Goal: Task Accomplishment & Management: Manage account settings

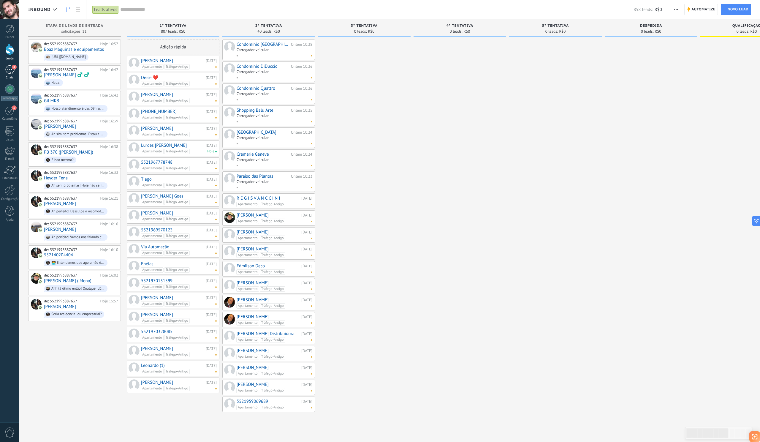
click at [11, 70] on div "4" at bounding box center [10, 69] width 10 height 9
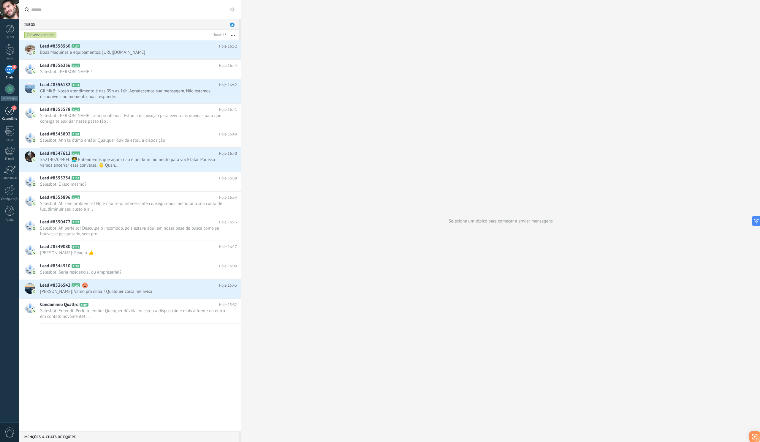
click at [9, 108] on div "3" at bounding box center [10, 110] width 10 height 9
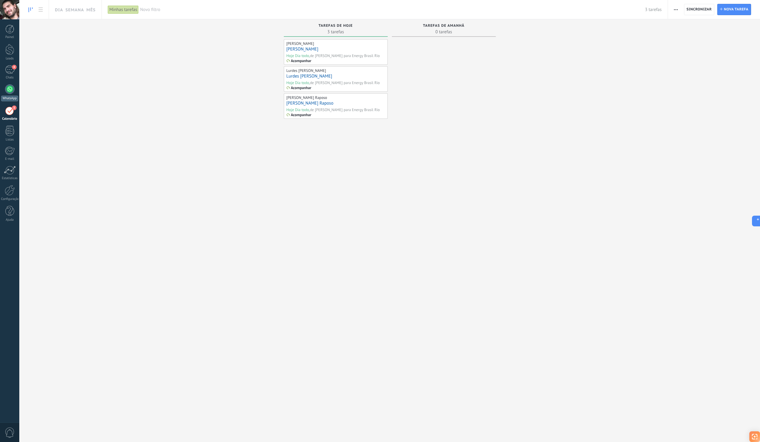
click at [11, 87] on div at bounding box center [10, 89] width 10 height 10
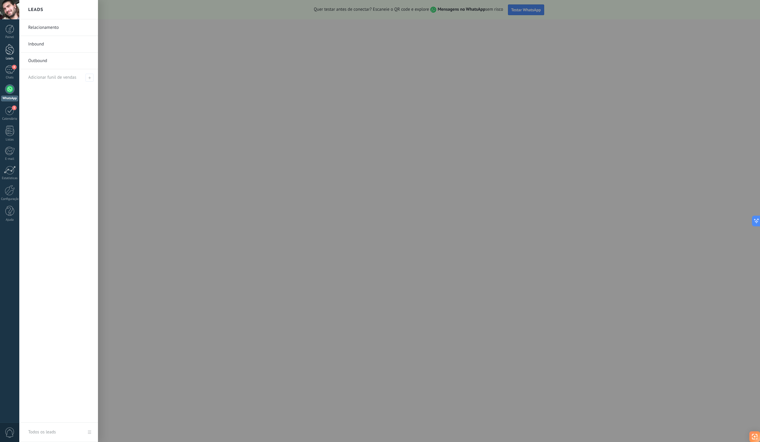
click at [5, 49] on div at bounding box center [9, 49] width 9 height 11
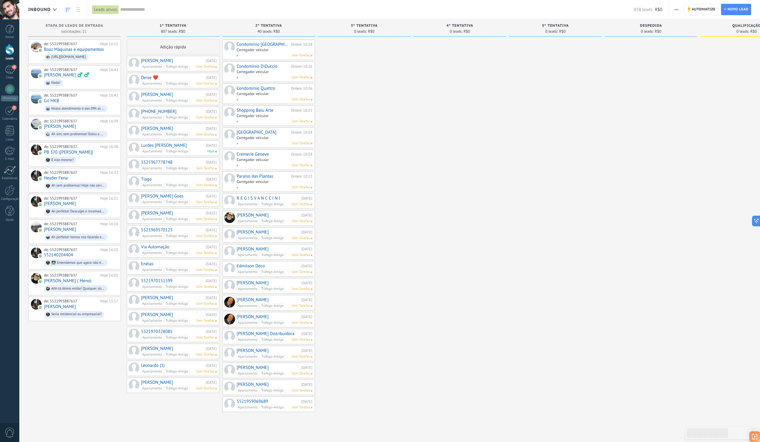
click at [268, 43] on link "Condomínio [GEOGRAPHIC_DATA]" at bounding box center [263, 44] width 53 height 5
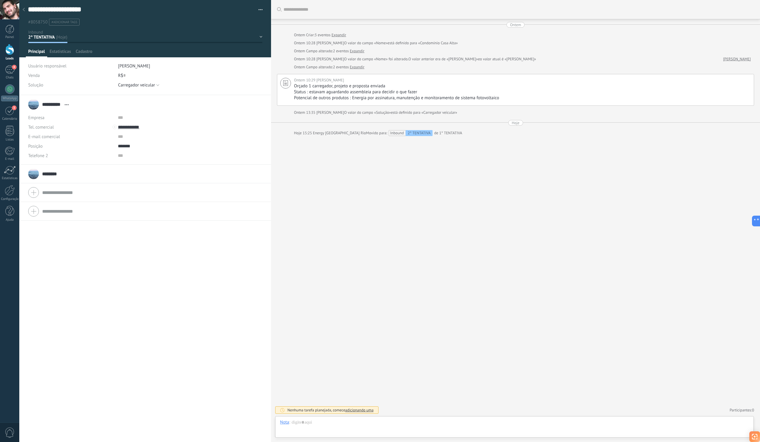
scroll to position [9, 0]
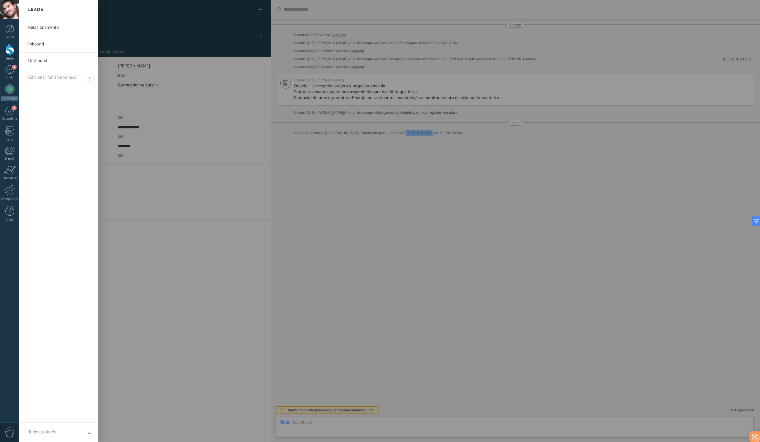
click at [6, 51] on div at bounding box center [9, 49] width 9 height 11
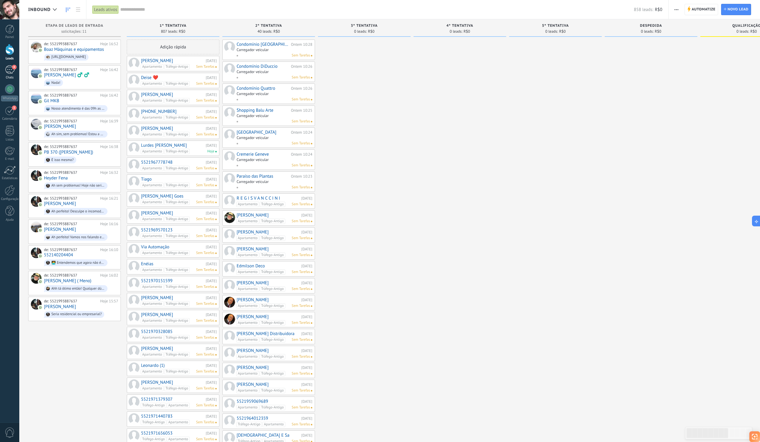
click at [17, 68] on link "4 Chats" at bounding box center [9, 72] width 19 height 14
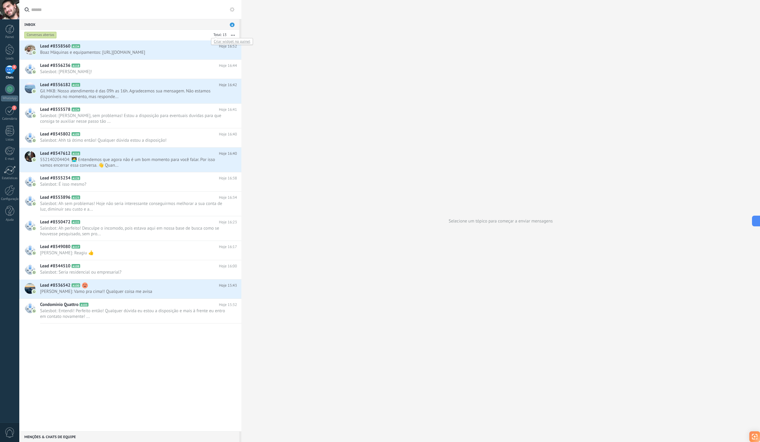
click at [223, 34] on div at bounding box center [218, 35] width 15 height 6
click at [233, 36] on button "button" at bounding box center [233, 35] width 13 height 11
click at [233, 35] on icon "button" at bounding box center [233, 35] width 4 height 1
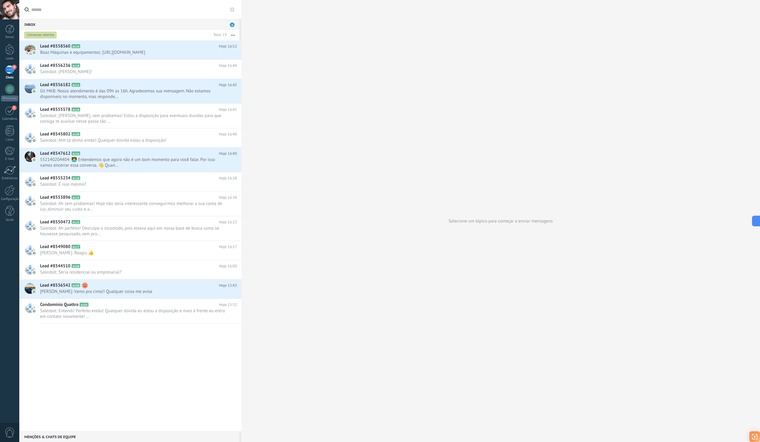
click at [234, 24] on span "4" at bounding box center [232, 25] width 5 height 4
click at [232, 24] on span "4" at bounding box center [232, 25] width 5 height 4
click at [12, 53] on div at bounding box center [9, 49] width 9 height 11
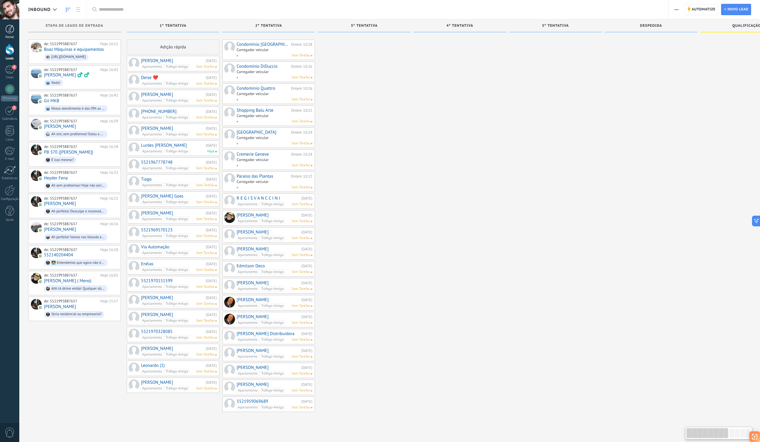
click at [11, 31] on div at bounding box center [9, 29] width 9 height 9
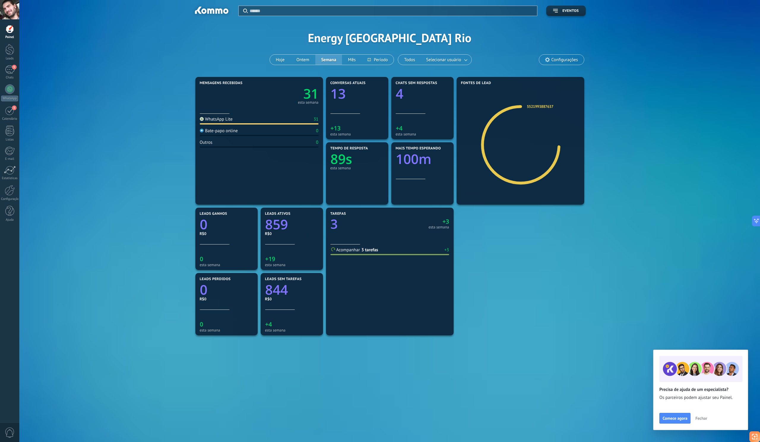
click at [14, 8] on div at bounding box center [9, 9] width 19 height 19
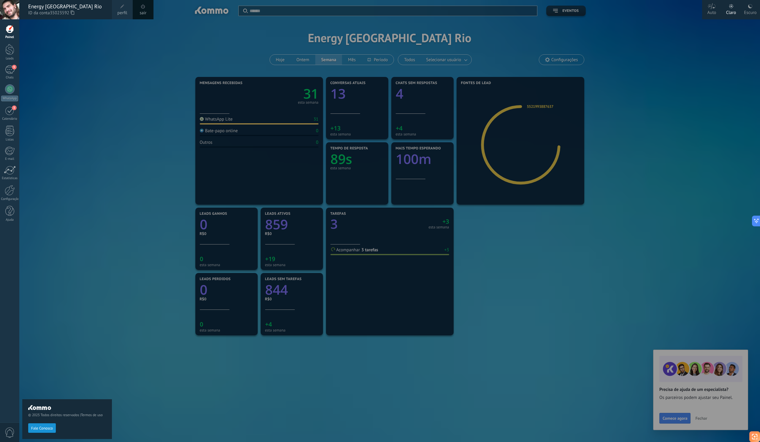
click at [143, 12] on link "sair" at bounding box center [143, 13] width 7 height 7
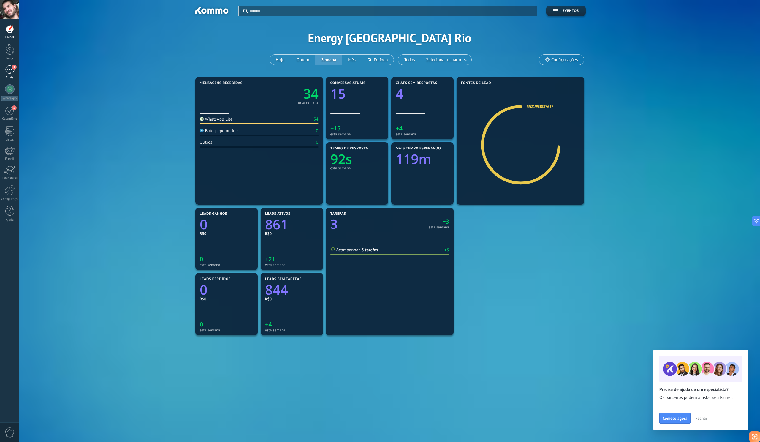
click at [13, 73] on div "4" at bounding box center [10, 69] width 10 height 9
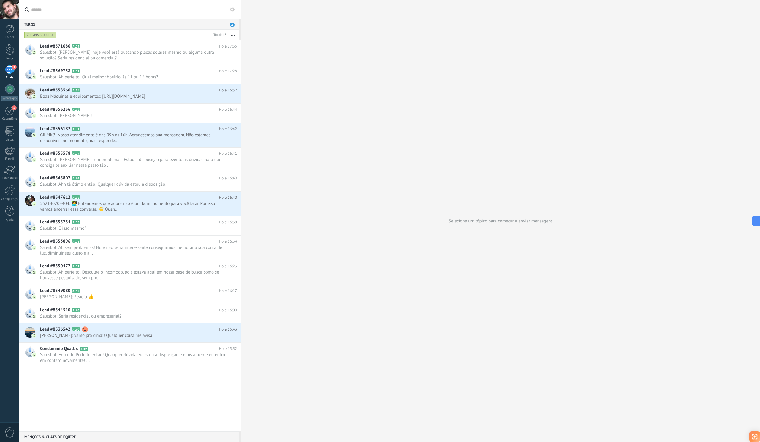
click at [8, 68] on div "4" at bounding box center [10, 69] width 10 height 9
click at [7, 46] on div at bounding box center [9, 49] width 9 height 11
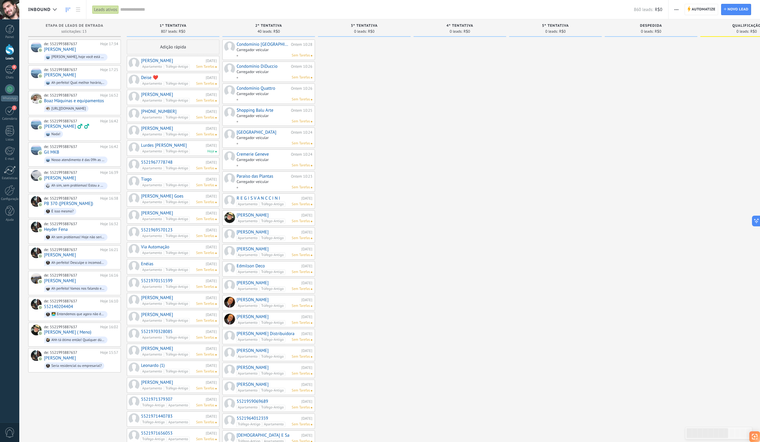
click at [259, 45] on link "Condomínio [GEOGRAPHIC_DATA]" at bounding box center [263, 44] width 53 height 5
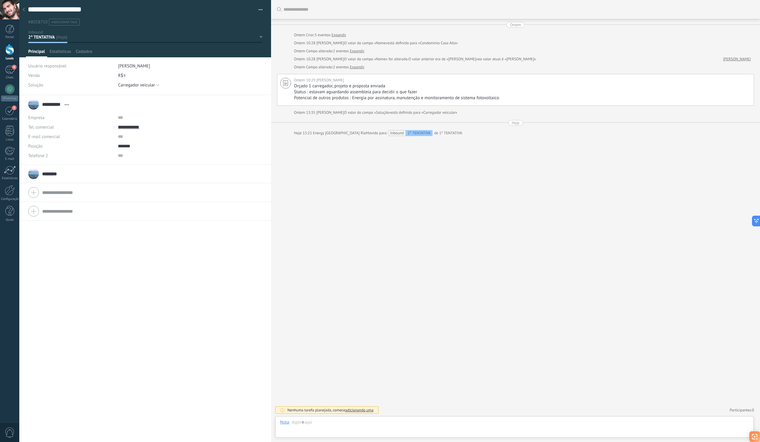
scroll to position [9, 0]
click at [81, 51] on span "Cadastro" at bounding box center [84, 53] width 17 height 9
click at [23, 8] on icon at bounding box center [24, 10] width 2 height 4
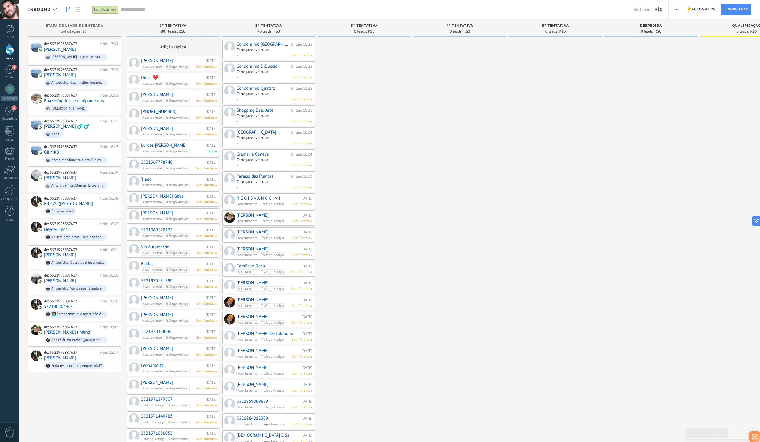
click at [182, 60] on link "[PERSON_NAME]" at bounding box center [172, 60] width 63 height 5
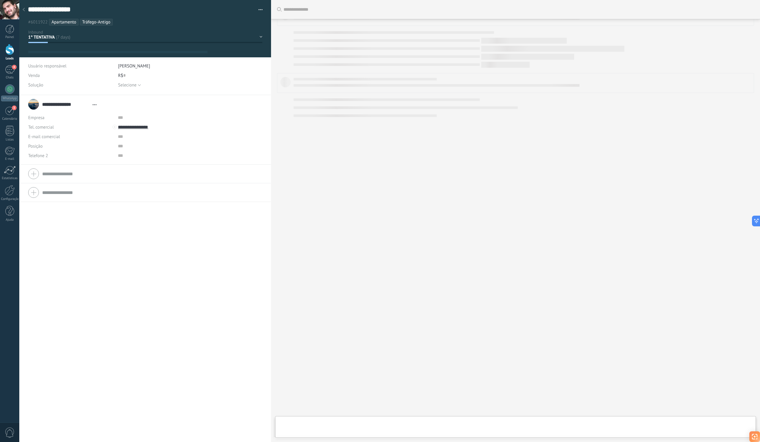
type textarea "**********"
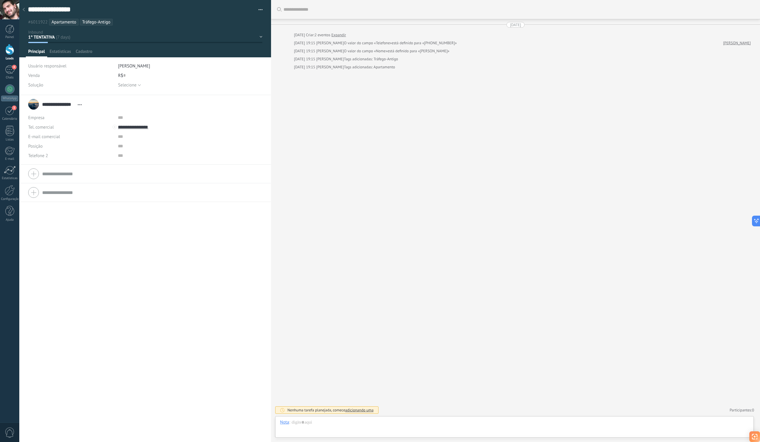
scroll to position [9, 0]
click at [26, 11] on div at bounding box center [24, 10] width 8 height 12
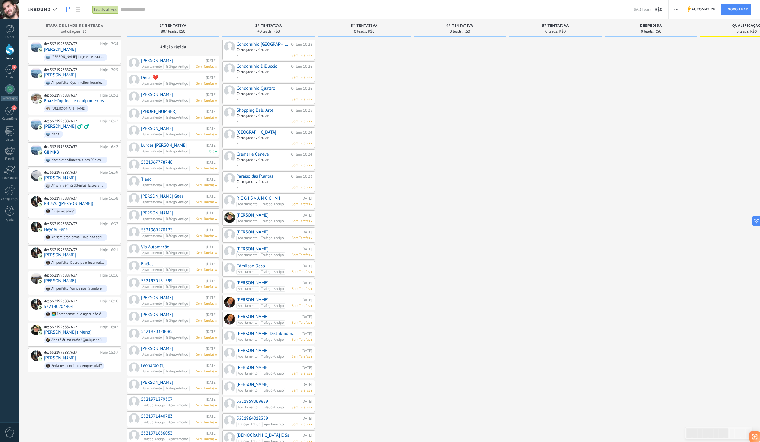
click at [9, 10] on div at bounding box center [9, 9] width 19 height 19
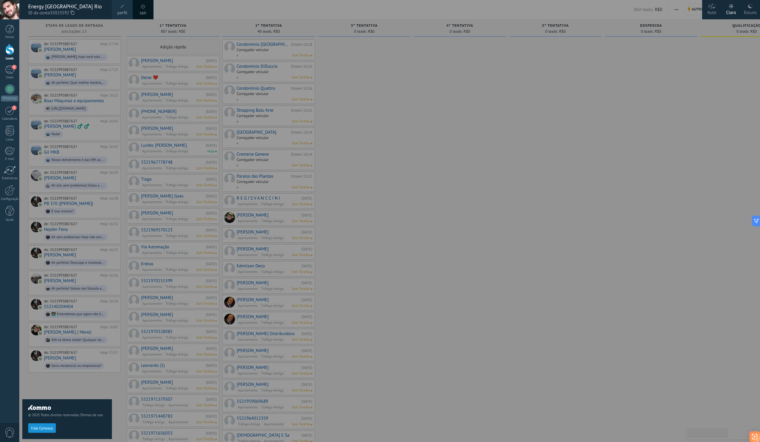
click at [140, 14] on link "sair" at bounding box center [143, 13] width 7 height 7
